Goal: Ask a question

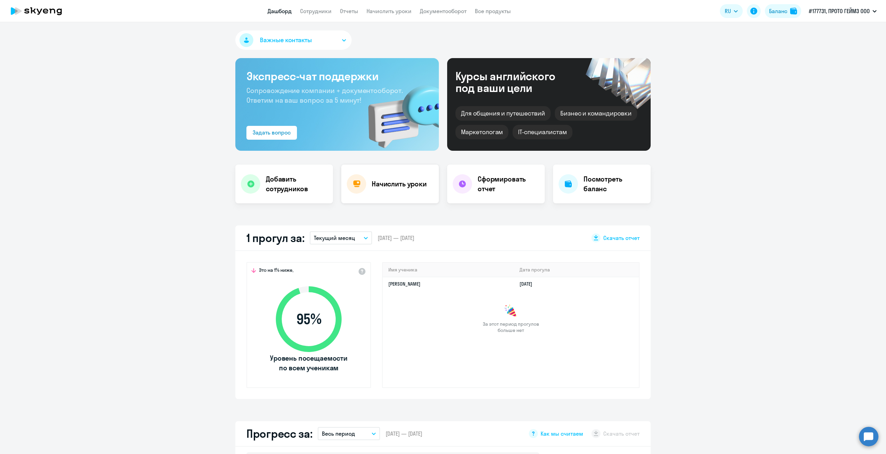
select select "30"
click at [403, 184] on h4 "Начислить уроки" at bounding box center [399, 184] width 55 height 10
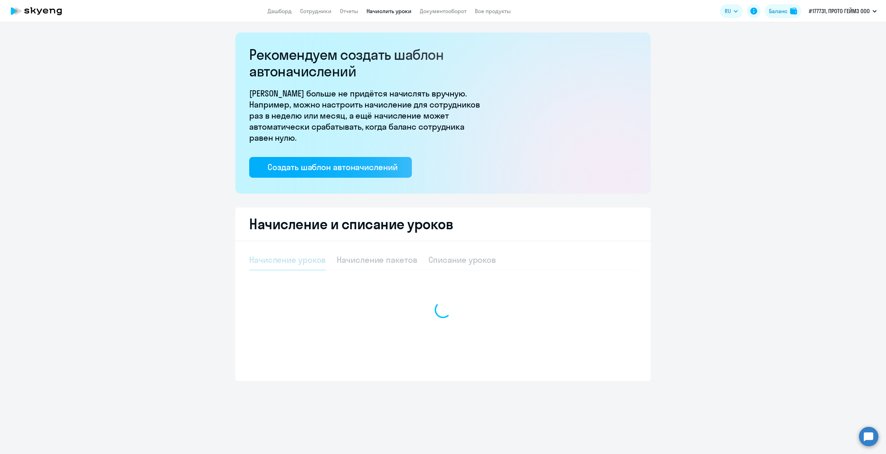
select select "10"
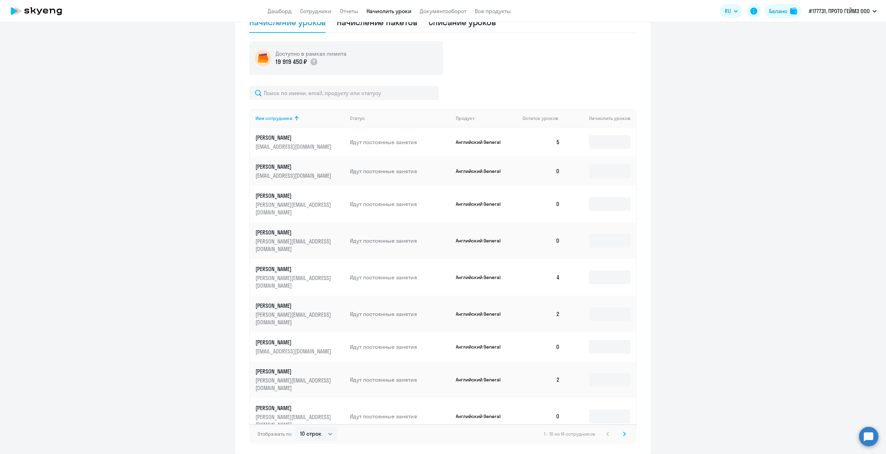
scroll to position [259, 0]
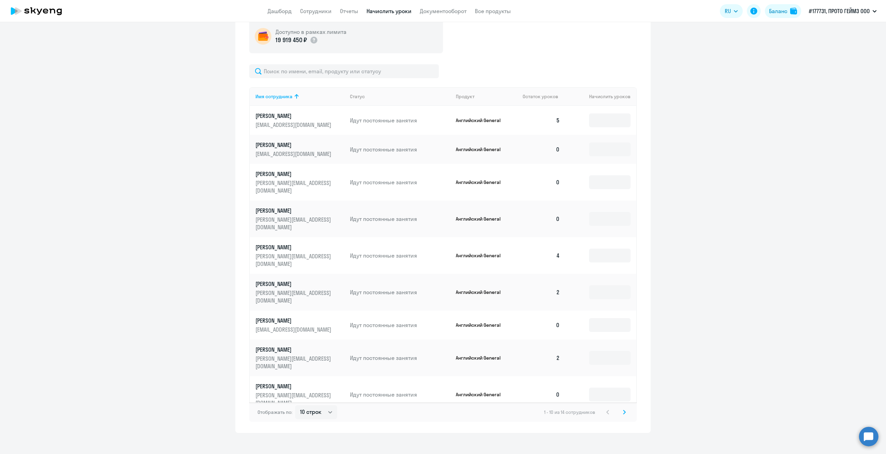
click at [623, 410] on icon at bounding box center [624, 412] width 2 height 4
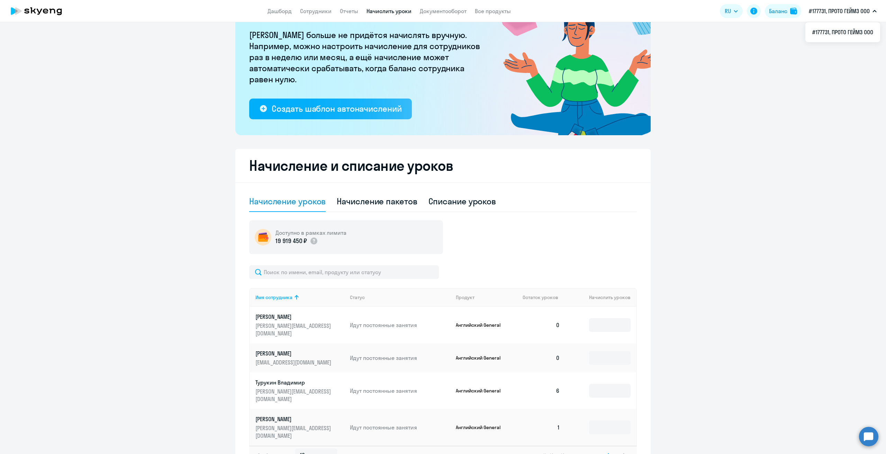
scroll to position [85, 0]
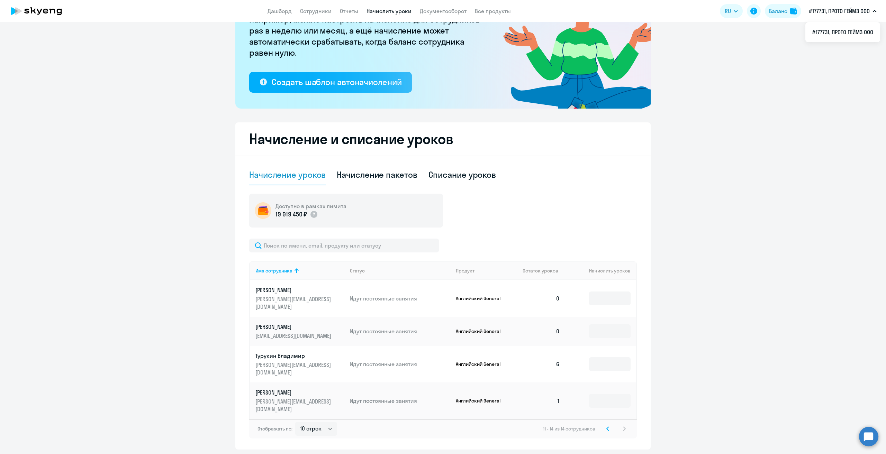
click at [870, 432] on circle at bounding box center [868, 436] width 19 height 19
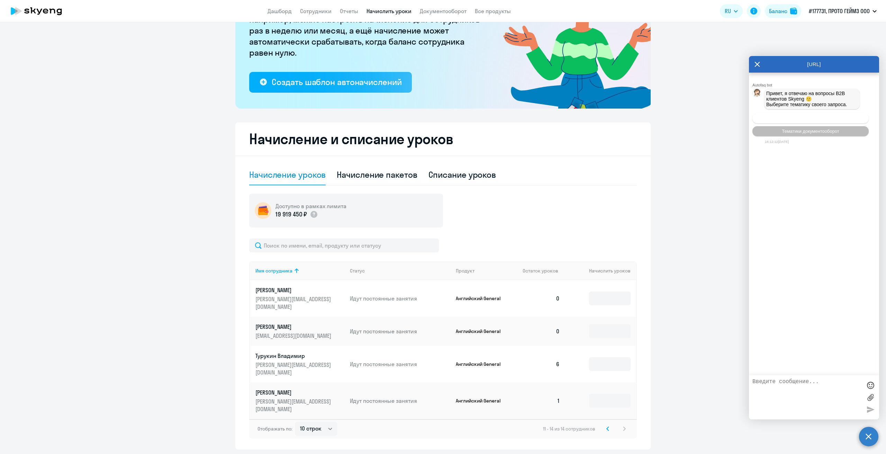
click at [818, 121] on span "Операционное сопровождение" at bounding box center [810, 118] width 65 height 5
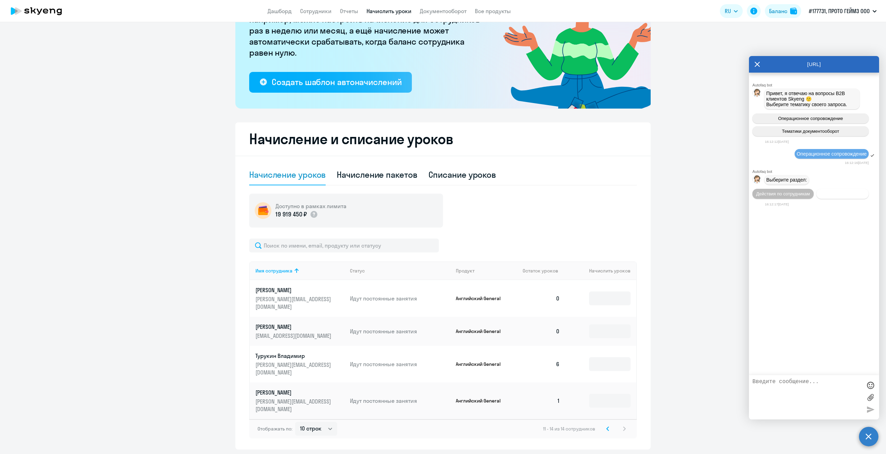
click at [835, 193] on span "Действия с балансом" at bounding box center [841, 193] width 45 height 5
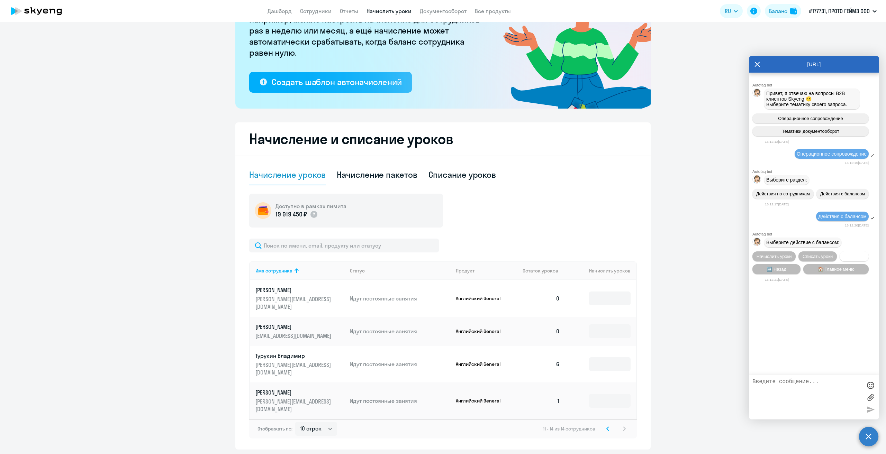
click at [849, 256] on span "Трансфер" at bounding box center [853, 256] width 21 height 5
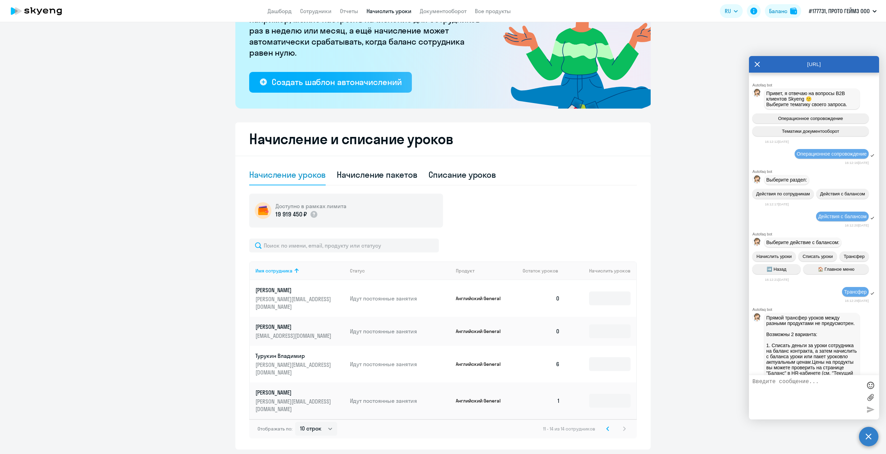
scroll to position [168, 0]
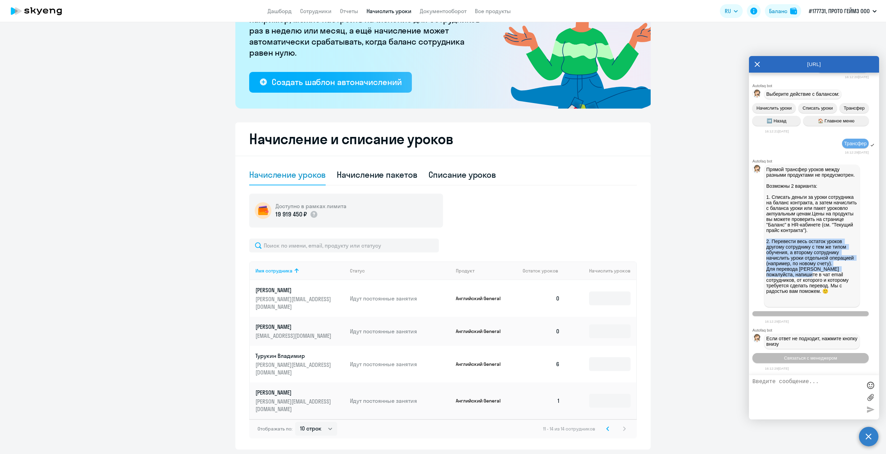
drag, startPoint x: 765, startPoint y: 233, endPoint x: 799, endPoint y: 272, distance: 51.5
click at [799, 272] on div "Прямой трансфер уроков между разными продуктами не предусмотрен. Возможны 2 вар…" at bounding box center [811, 236] width 95 height 143
click at [794, 356] on span "Связаться с менеджером" at bounding box center [810, 358] width 53 height 5
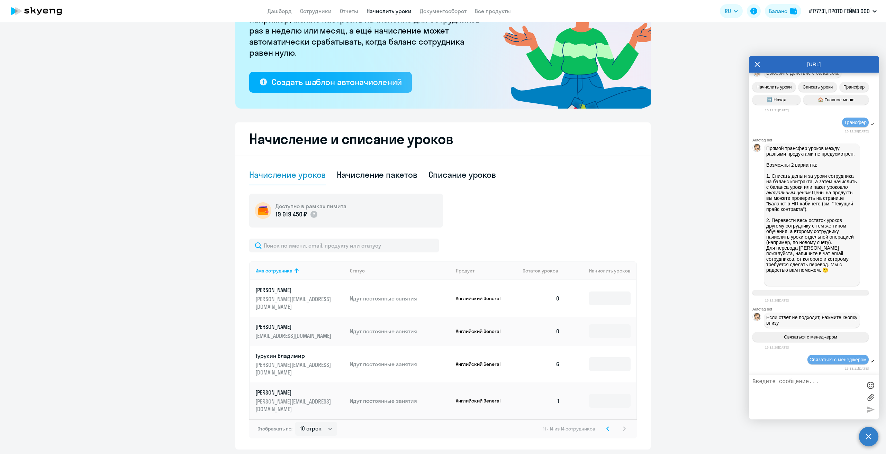
click at [796, 384] on textarea at bounding box center [806, 397] width 109 height 37
type textarea "здравствуйте"
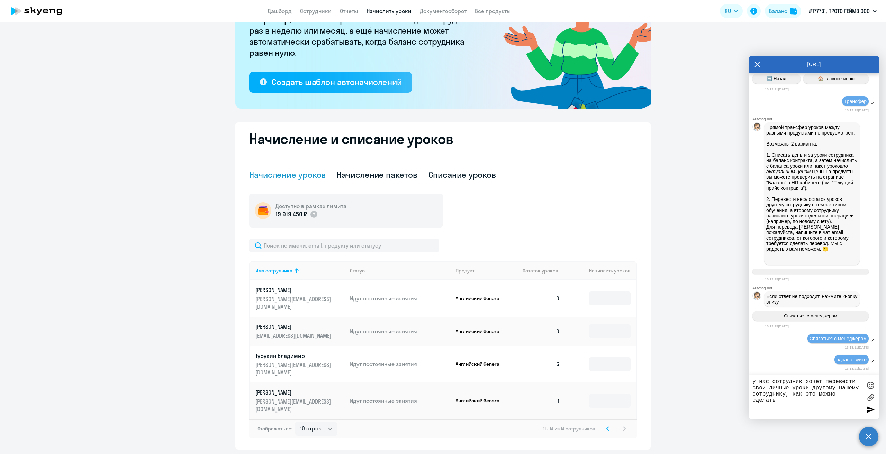
type textarea "у нас сотрудник хочет перевести свои личные уроки другому нашему сотруднику, ка…"
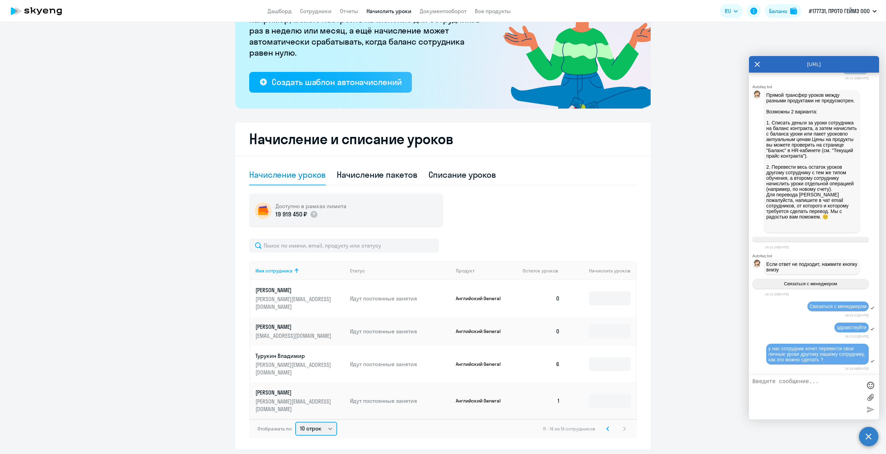
click at [329, 422] on select "10 строк 30 строк 50 строк" at bounding box center [316, 429] width 42 height 14
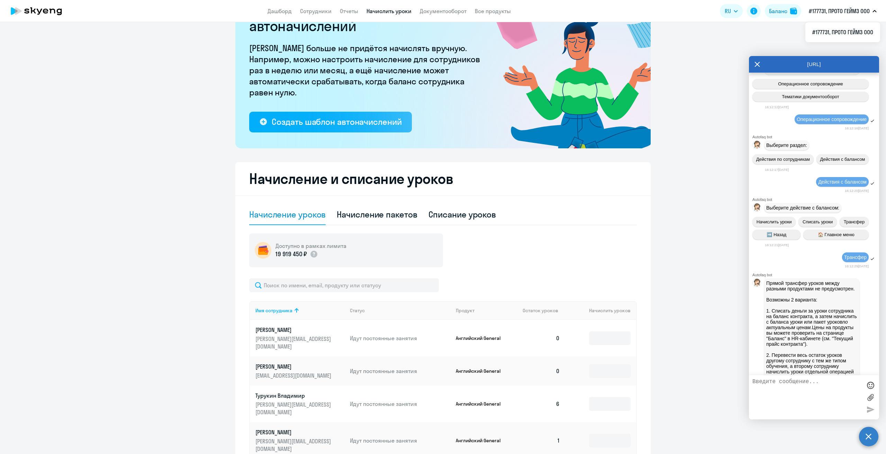
scroll to position [85, 0]
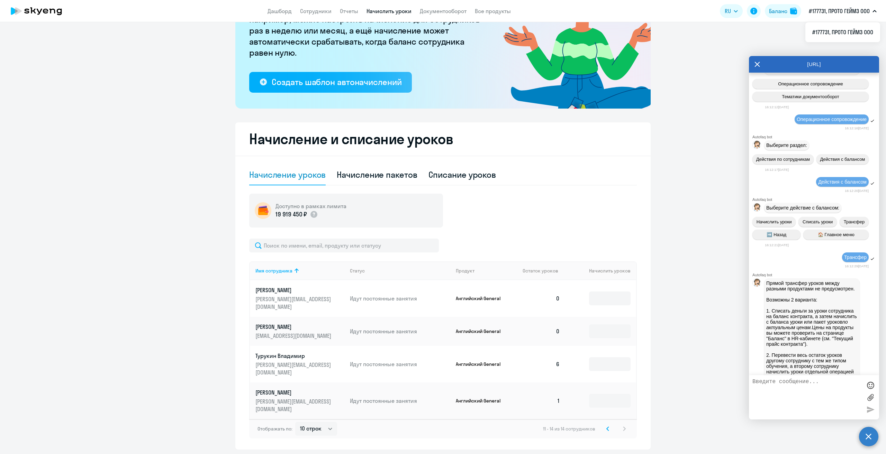
click at [606, 427] on icon at bounding box center [607, 429] width 3 height 5
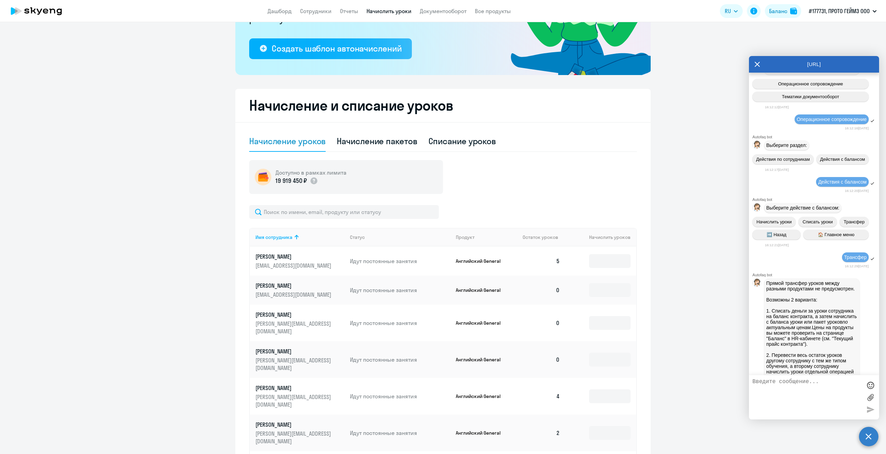
scroll to position [120, 0]
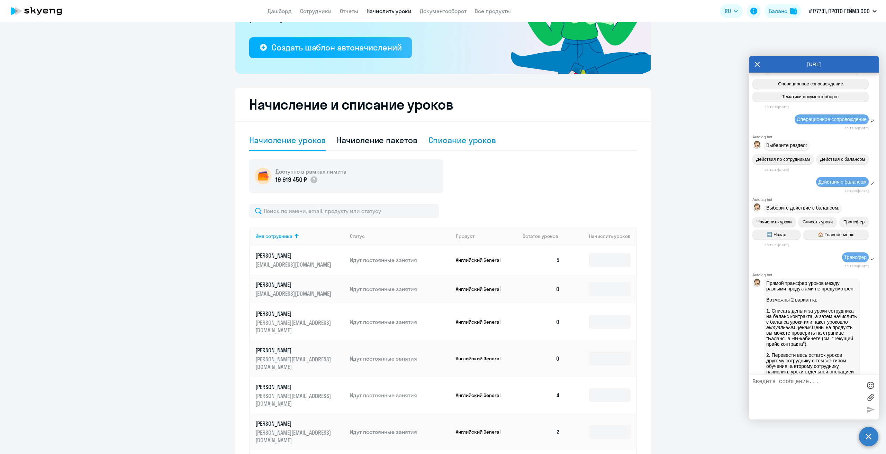
click at [460, 143] on div "Списание уроков" at bounding box center [462, 140] width 68 height 11
select select "10"
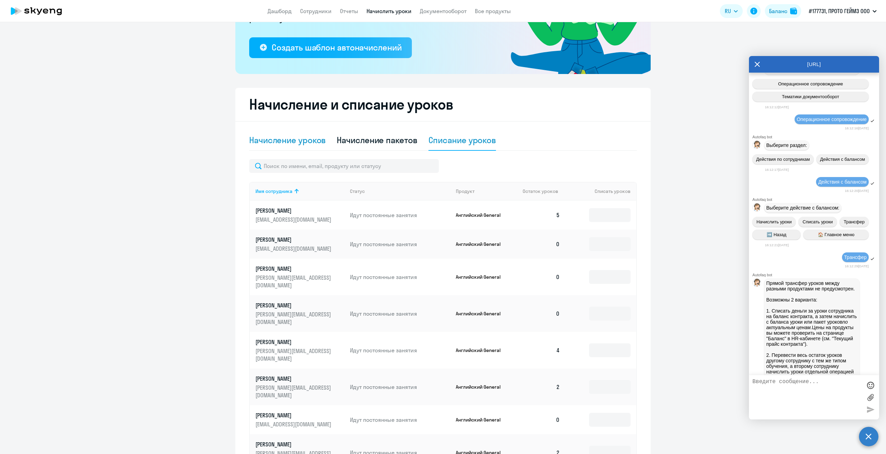
click at [271, 140] on div "Начисление уроков" at bounding box center [287, 140] width 76 height 11
select select "10"
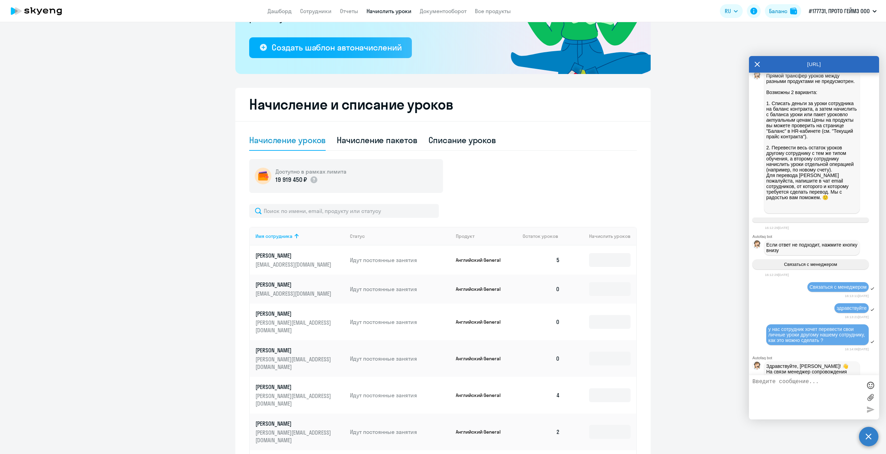
scroll to position [287, 0]
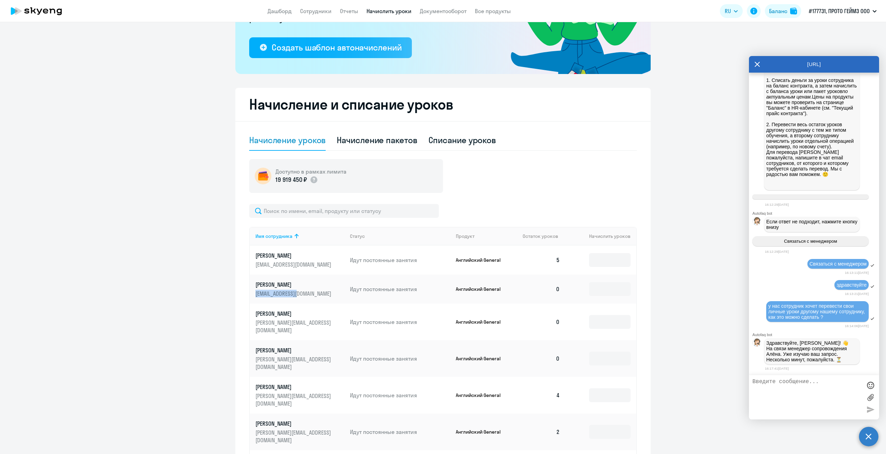
drag, startPoint x: 251, startPoint y: 295, endPoint x: 300, endPoint y: 294, distance: 49.5
click at [300, 294] on td "[PERSON_NAME] [EMAIL_ADDRESS][DOMAIN_NAME]" at bounding box center [297, 289] width 94 height 29
copy p "[EMAIL_ADDRESS][DOMAIN_NAME]"
paste textarea "[EMAIL_ADDRESS][DOMAIN_NAME]"
type textarea "[EMAIL_ADDRESS][DOMAIN_NAME] [PERSON_NAME]"
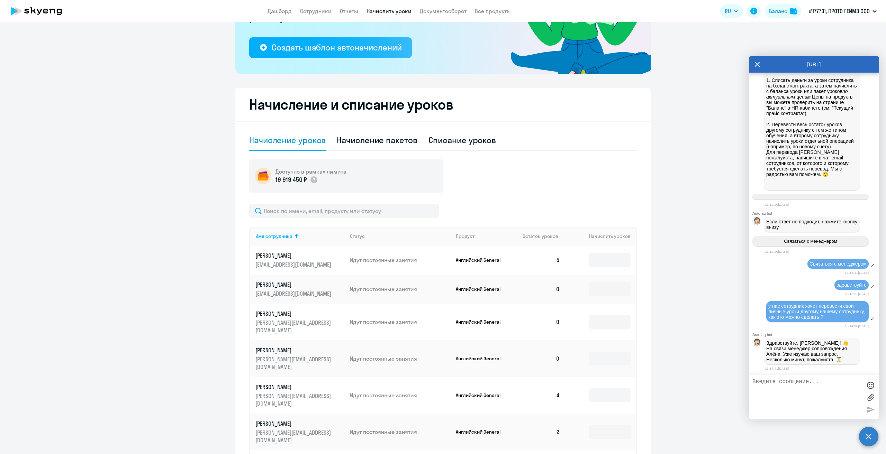
scroll to position [308, 0]
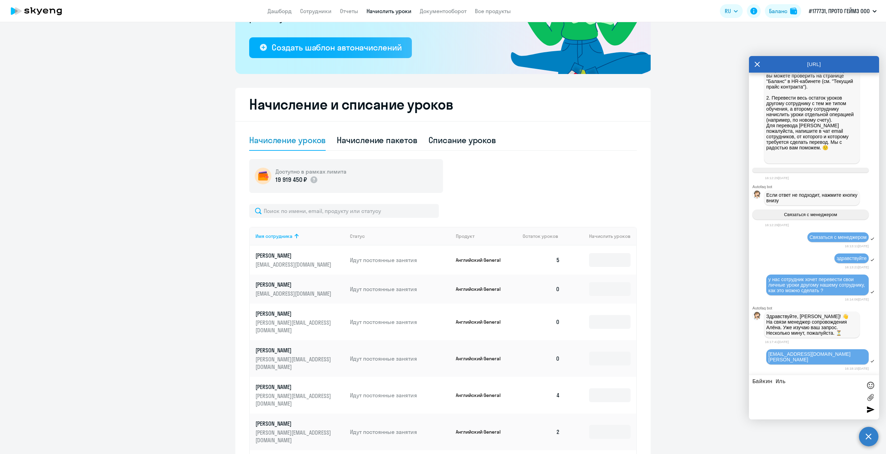
type textarea "[PERSON_NAME]"
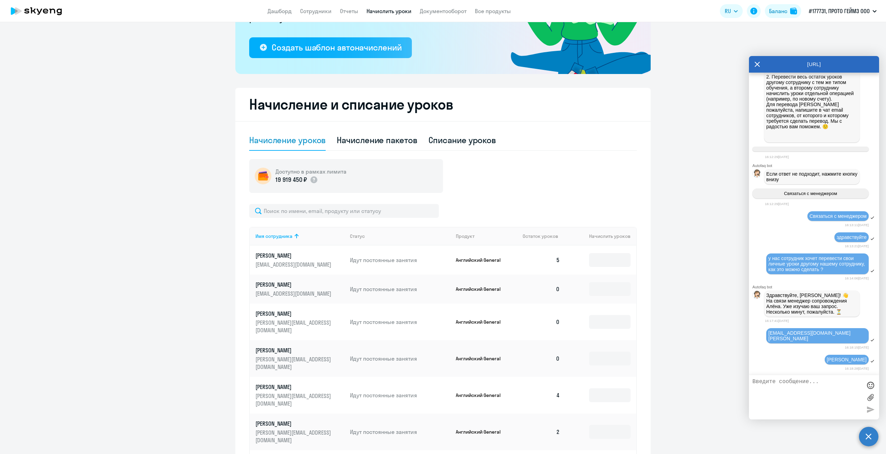
scroll to position [417, 0]
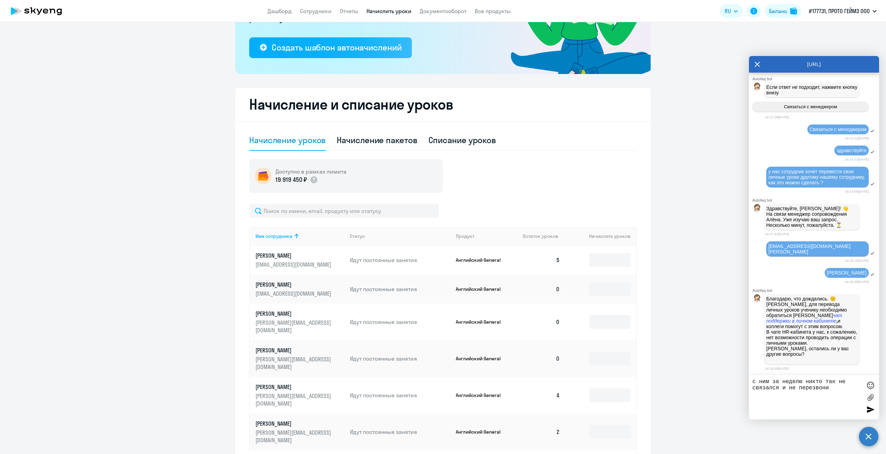
type textarea "с ним за неделю никто так не связался и не перезвонил"
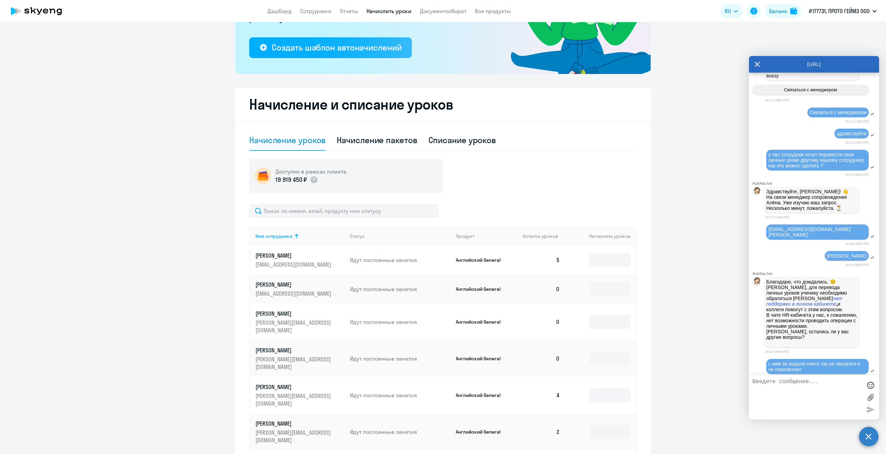
scroll to position [443, 0]
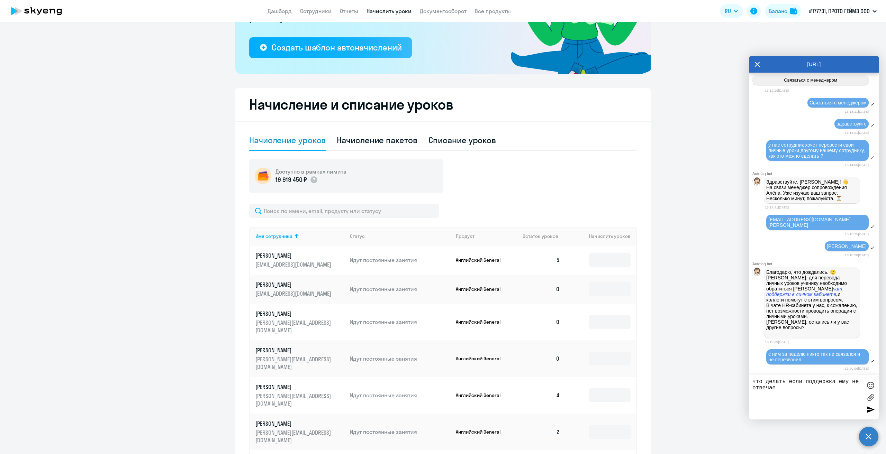
type textarea "что делать если поддержка ему не отвечает"
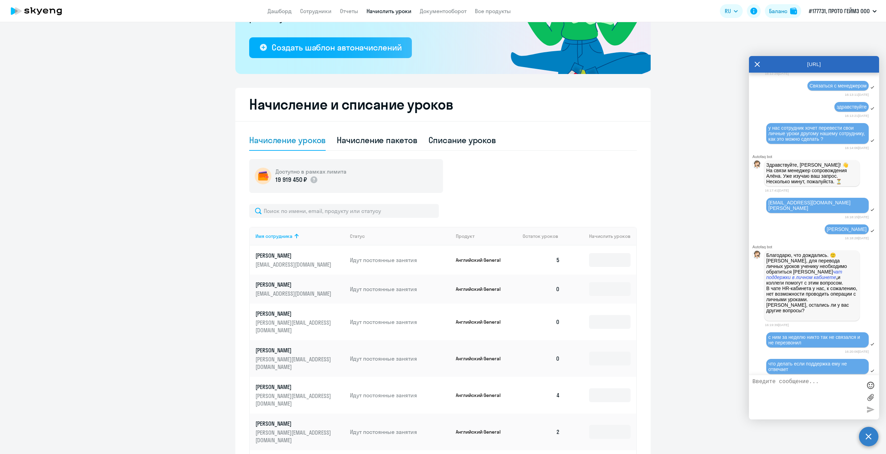
scroll to position [470, 0]
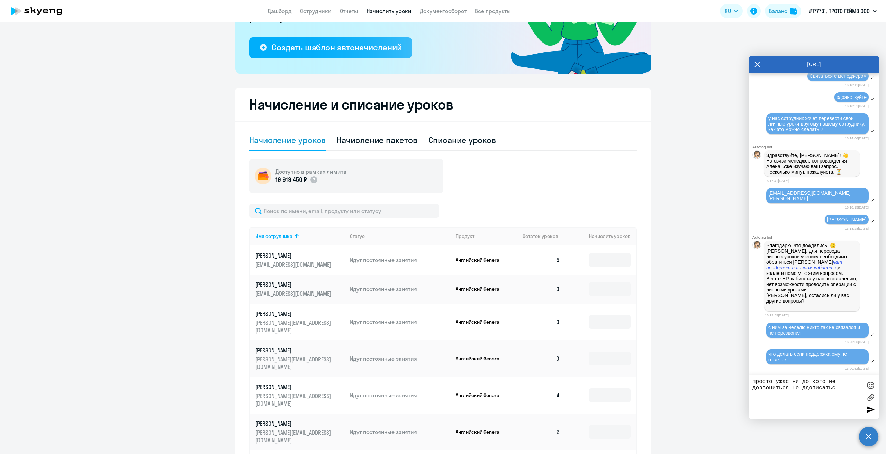
type textarea "просто ужас ни до кого не дозвониться не ддописаться"
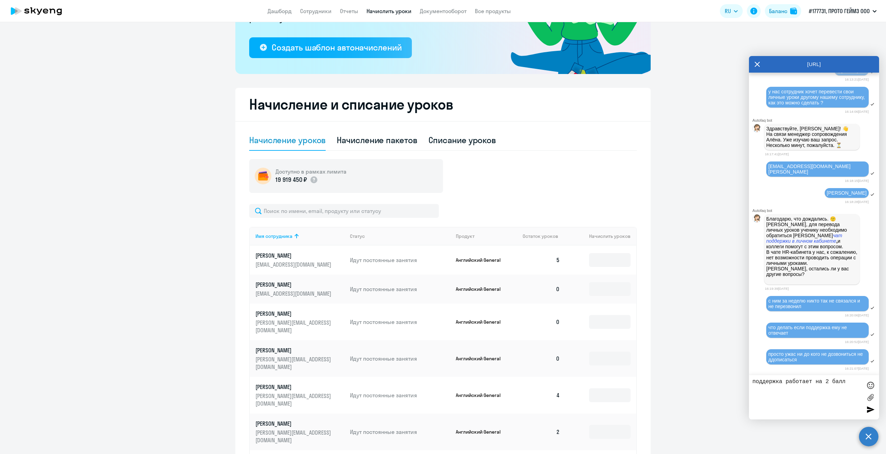
type textarea "поддержка работает на 2 балла"
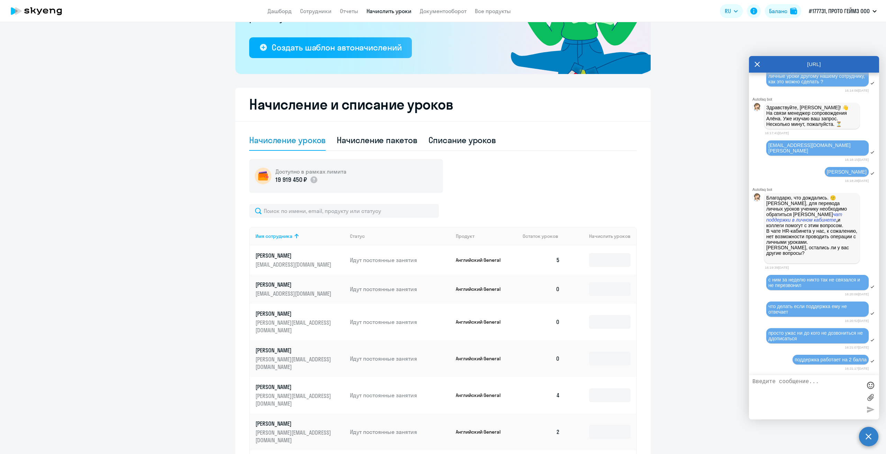
scroll to position [638, 0]
